Goal: Browse casually

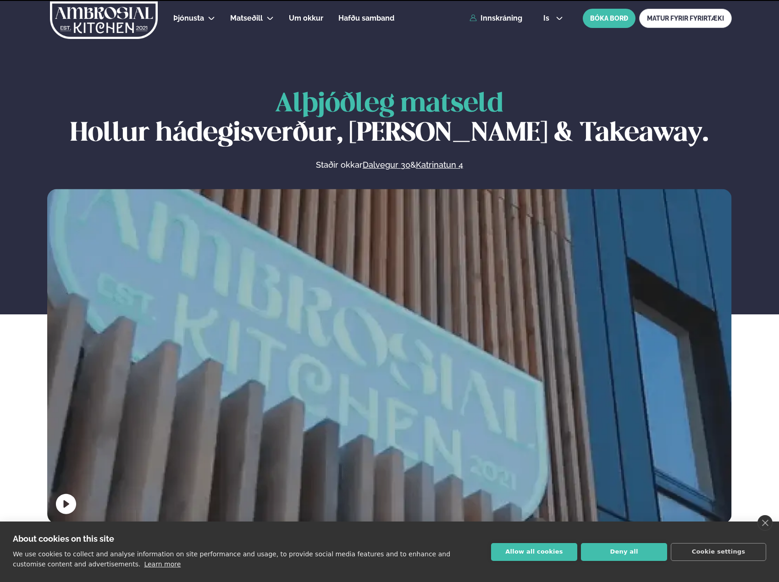
scroll to position [458, 0]
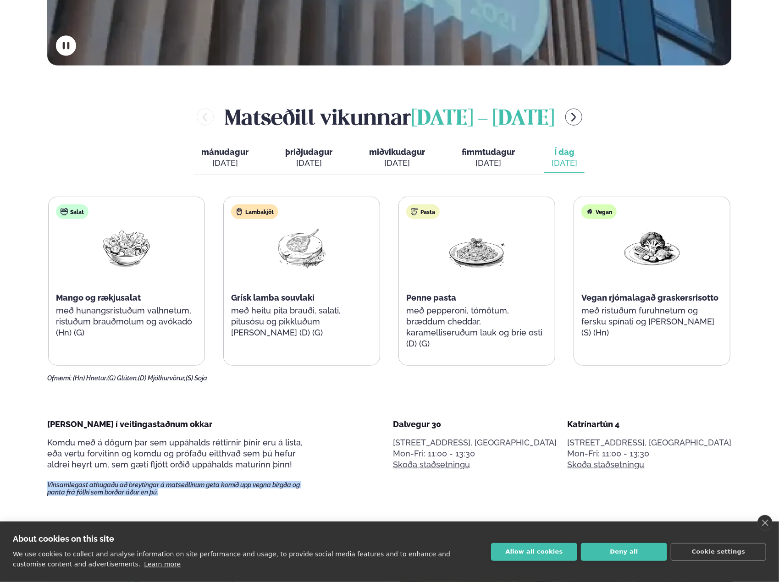
drag, startPoint x: 169, startPoint y: 492, endPoint x: 41, endPoint y: 490, distance: 127.5
drag, startPoint x: 44, startPoint y: 486, endPoint x: 166, endPoint y: 493, distance: 122.6
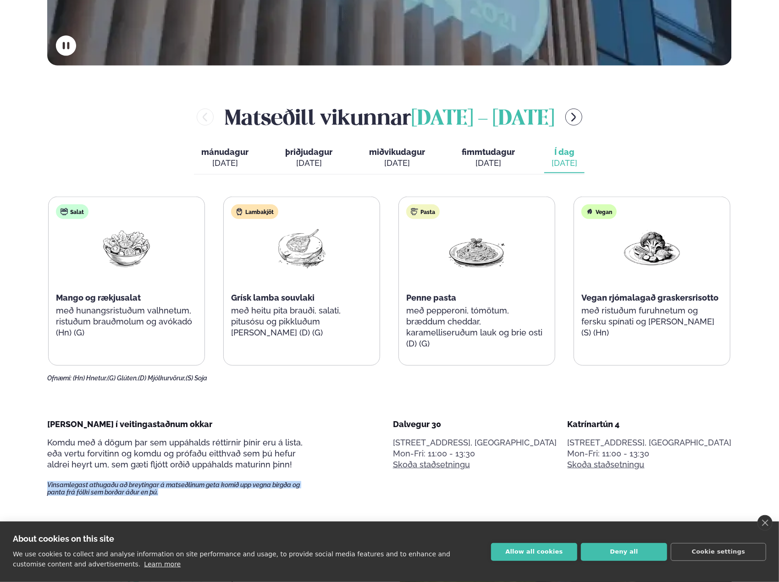
click at [166, 493] on span "Vinsamlegast athugaðu að breytingar á matseðlinum geta komið upp vegna birgða o…" at bounding box center [181, 488] width 269 height 15
drag, startPoint x: 154, startPoint y: 493, endPoint x: 47, endPoint y: 484, distance: 107.6
drag, startPoint x: 47, startPoint y: 484, endPoint x: 206, endPoint y: 489, distance: 159.6
